Goal: Information Seeking & Learning: Learn about a topic

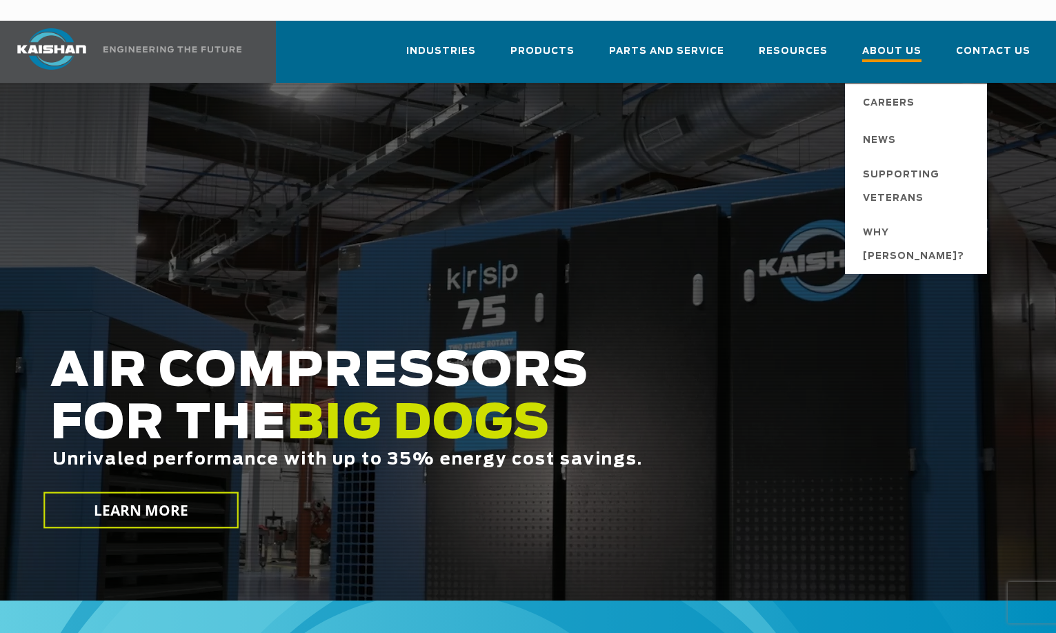
click at [889, 43] on span "About Us" at bounding box center [891, 52] width 59 height 19
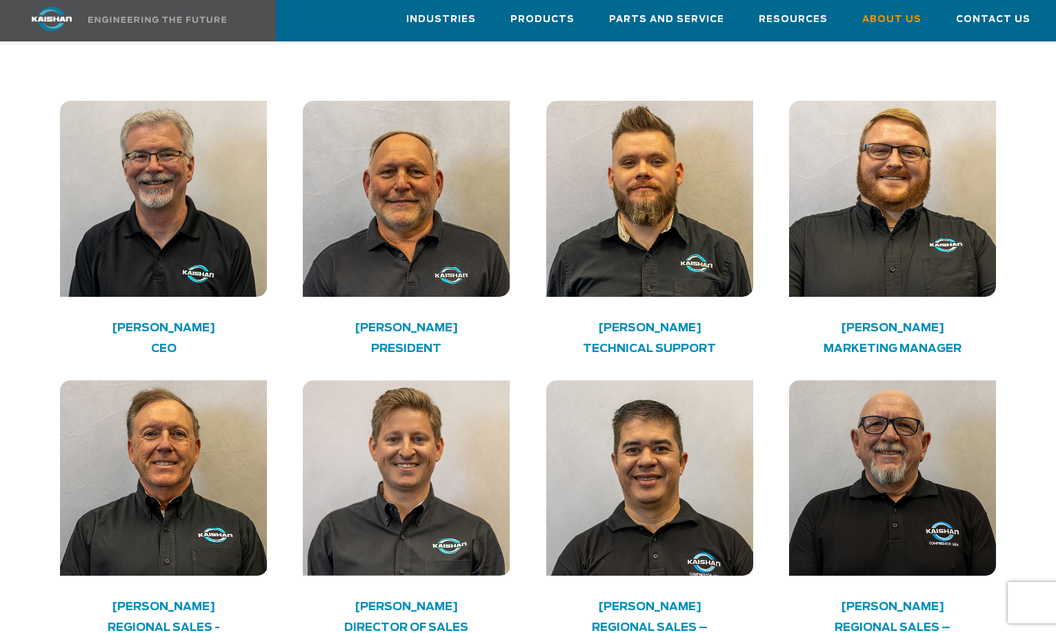
scroll to position [2208, 0]
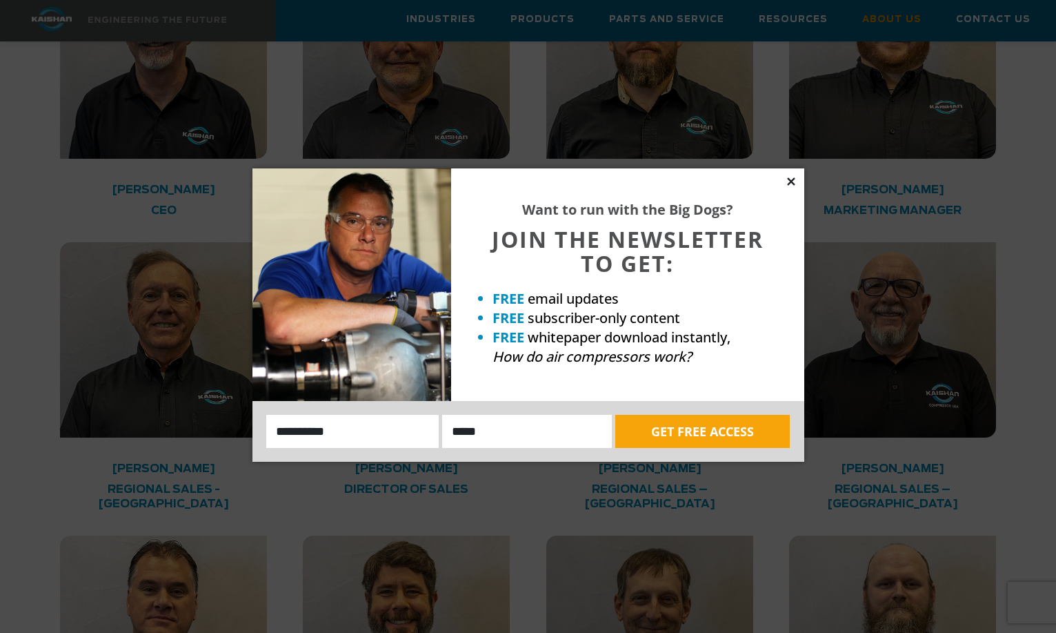
click at [792, 181] on icon at bounding box center [791, 181] width 8 height 8
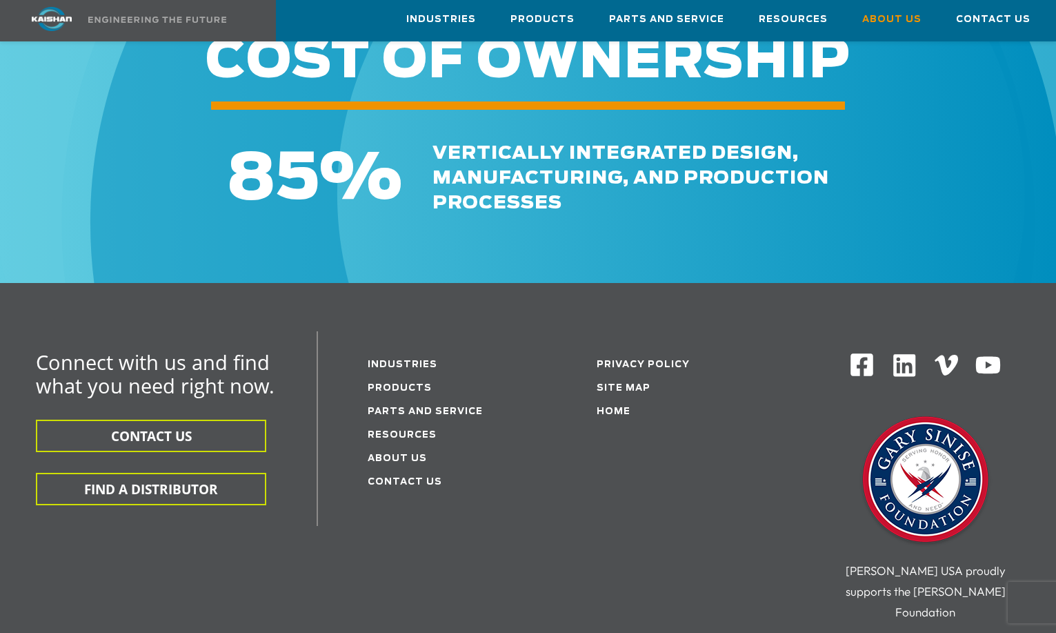
scroll to position [4553, 0]
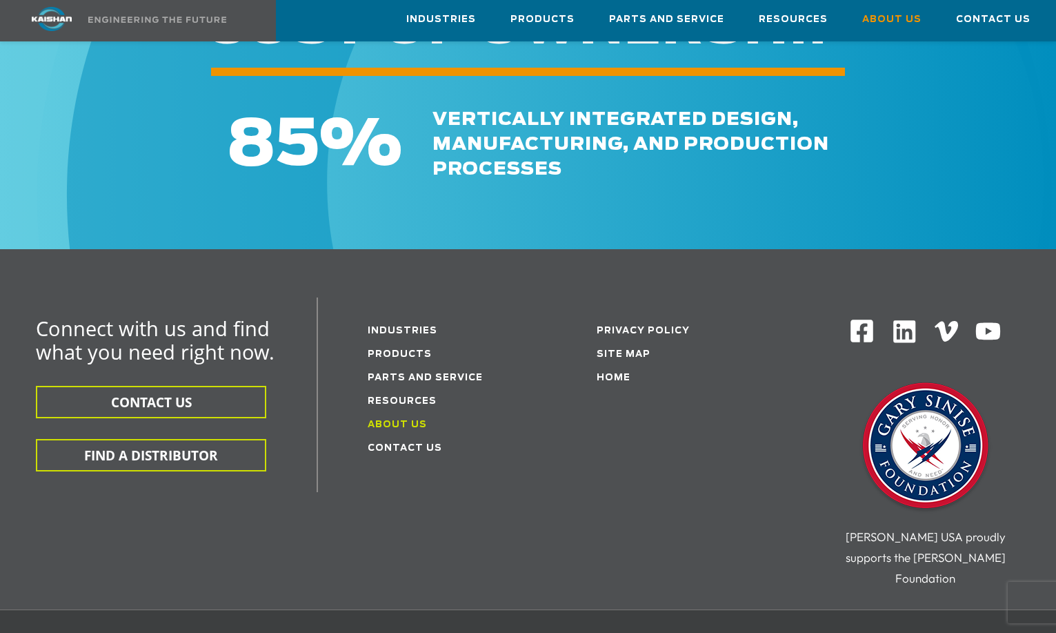
click at [388, 420] on link "About Us" at bounding box center [397, 424] width 59 height 9
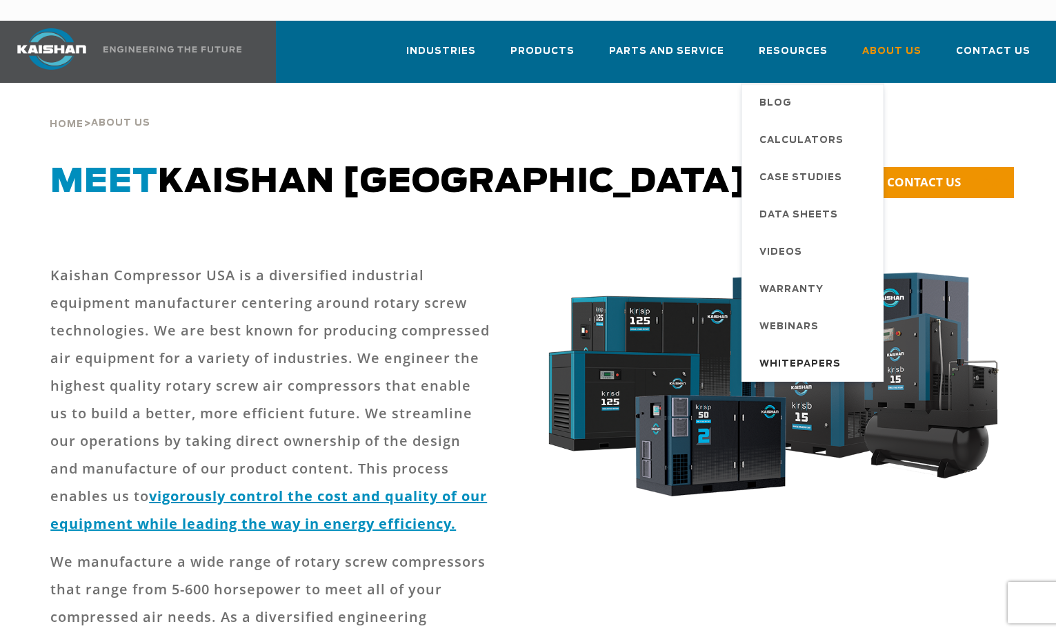
click at [804, 353] on span "Whitepapers" at bounding box center [800, 364] width 81 height 23
click at [789, 204] on span "Data Sheets" at bounding box center [799, 215] width 79 height 23
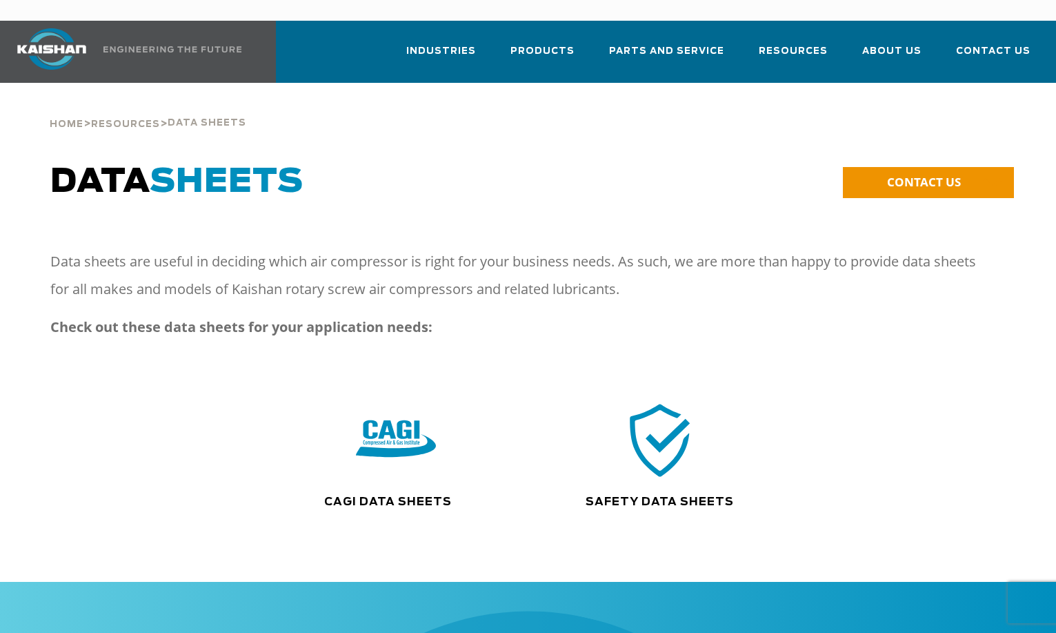
click at [378, 470] on div ".path{fill:none;stroke:#333;stroke-miterlimit:10;stroke-width:1.5px;}" at bounding box center [396, 446] width 264 height 95
click at [382, 496] on link "CAGI Data Sheets" at bounding box center [388, 501] width 128 height 11
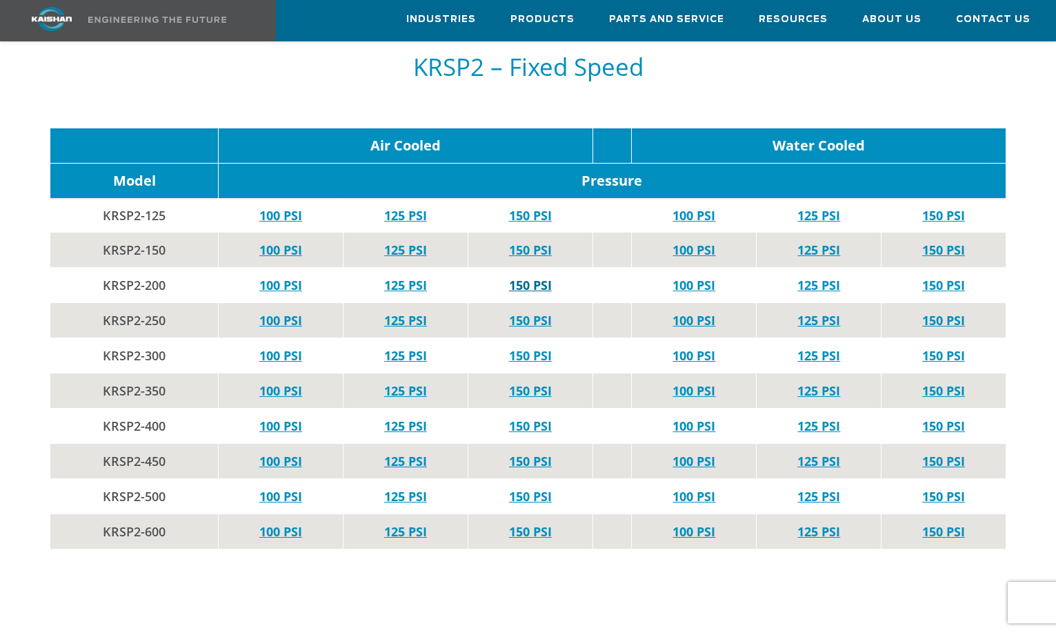
scroll to position [4001, 0]
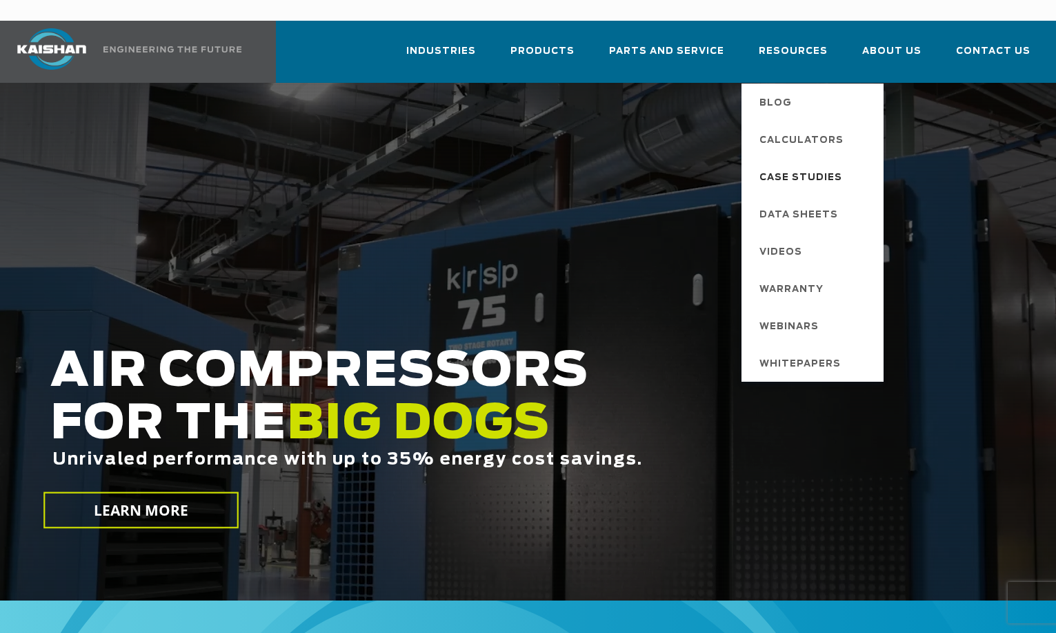
click at [801, 166] on span "Case Studies" at bounding box center [801, 177] width 83 height 23
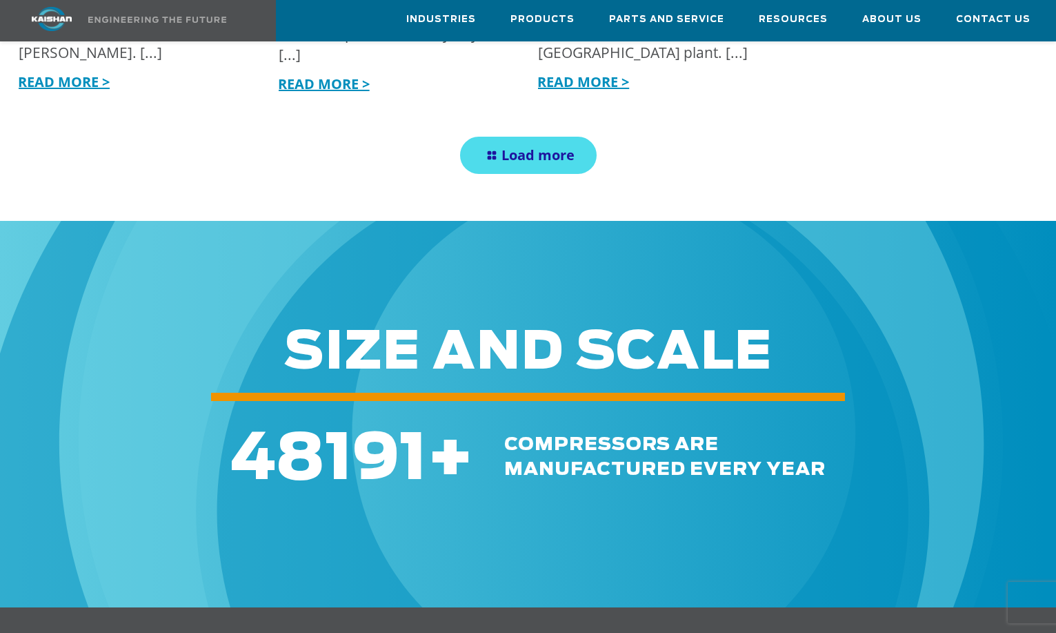
scroll to position [1587, 0]
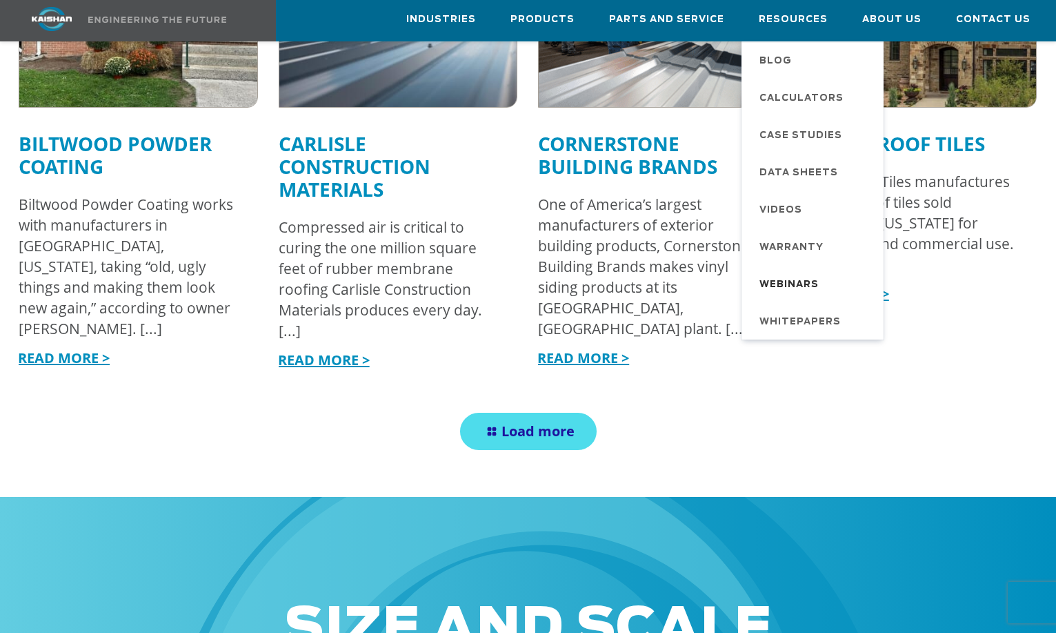
click at [800, 275] on span "Webinars" at bounding box center [789, 284] width 59 height 23
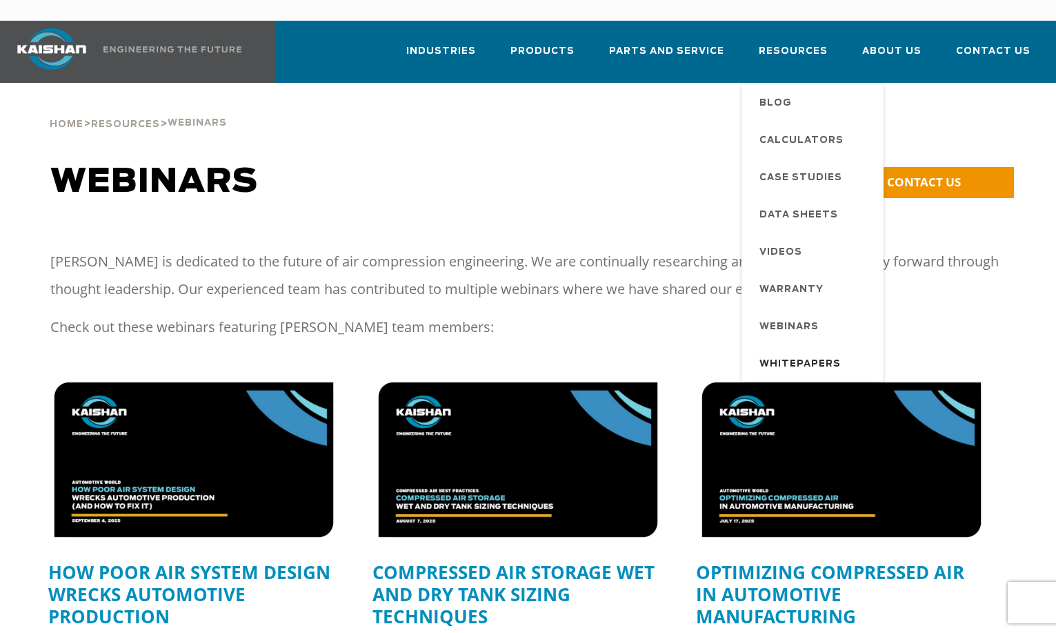
click at [794, 353] on span "Whitepapers" at bounding box center [800, 364] width 81 height 23
